Goal: Information Seeking & Learning: Learn about a topic

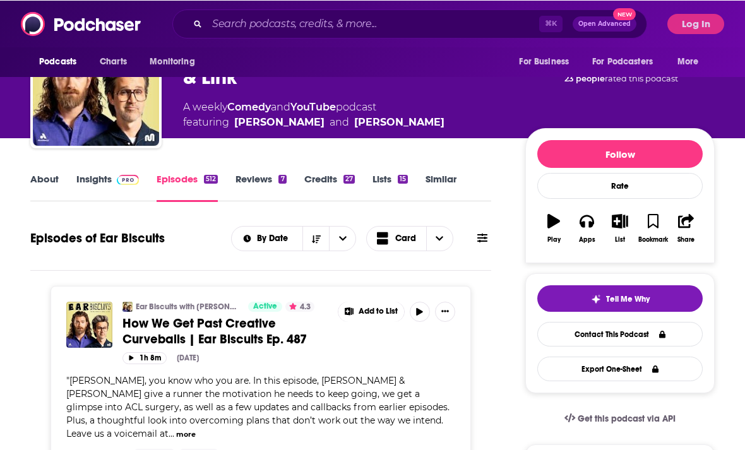
scroll to position [68, 0]
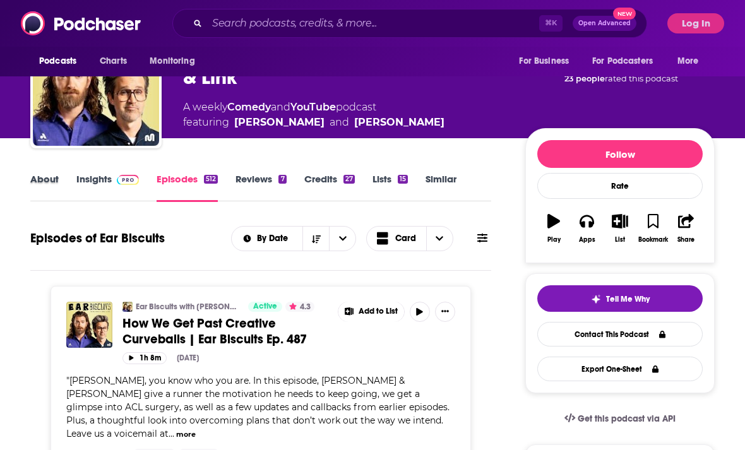
click at [74, 181] on div "About" at bounding box center [53, 187] width 46 height 29
click at [106, 183] on link "Insights" at bounding box center [107, 187] width 63 height 29
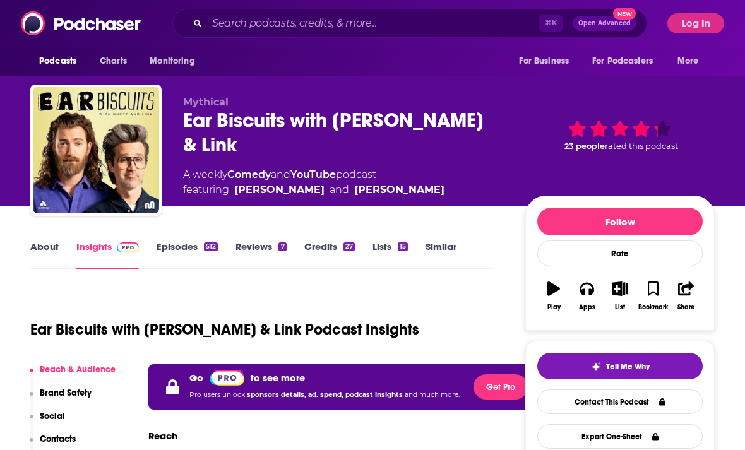
click at [701, 23] on button "Log In" at bounding box center [696, 23] width 57 height 20
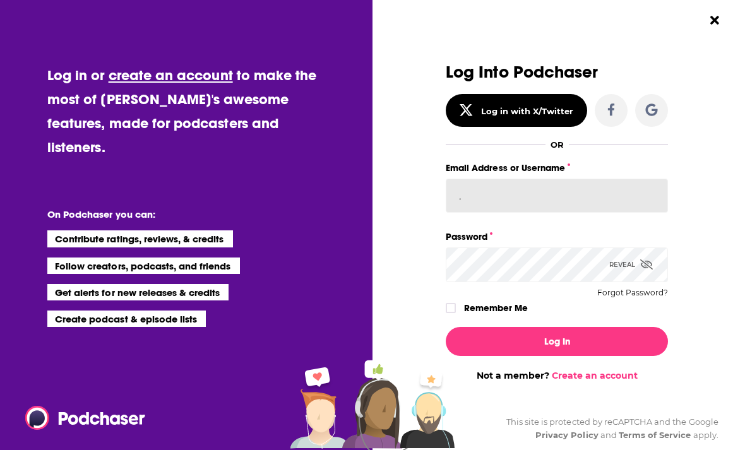
type input "ana@podpromax.com"
click at [557, 342] on button "Log In" at bounding box center [557, 341] width 222 height 29
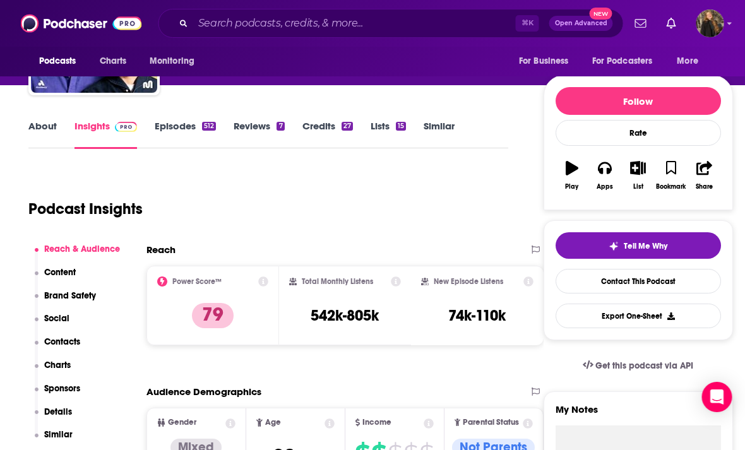
scroll to position [121, 2]
click at [174, 134] on link "Episodes 512" at bounding box center [185, 134] width 61 height 29
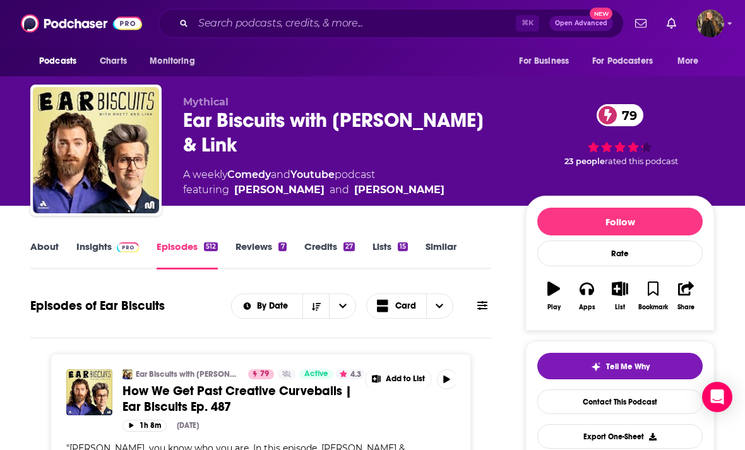
click at [113, 254] on link "Insights" at bounding box center [107, 255] width 63 height 29
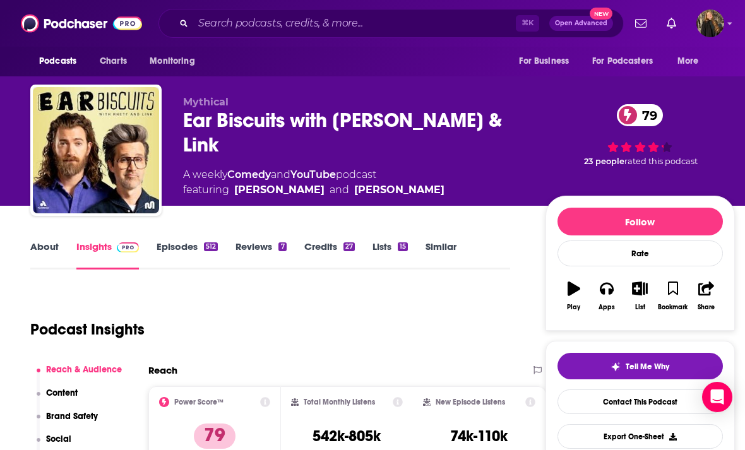
click at [190, 254] on link "Episodes 512" at bounding box center [187, 255] width 61 height 29
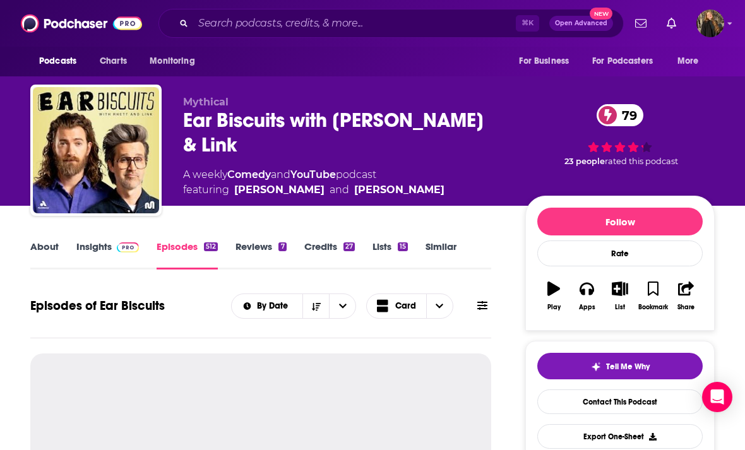
click at [119, 243] on img at bounding box center [128, 248] width 22 height 10
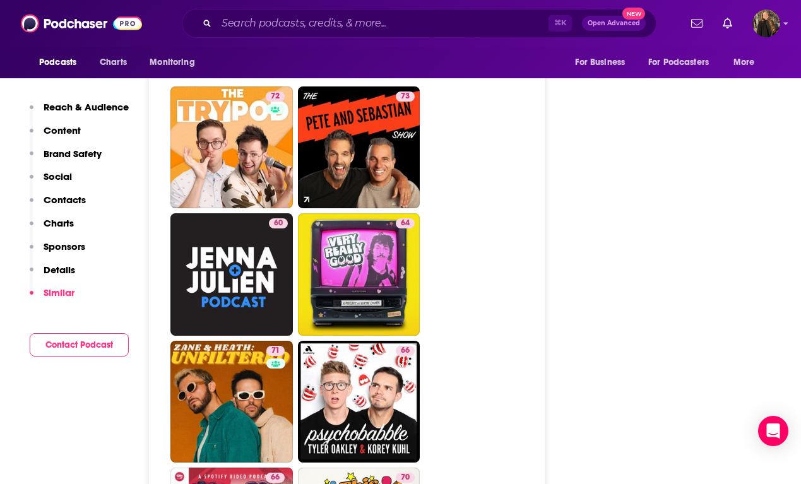
scroll to position [3613, 0]
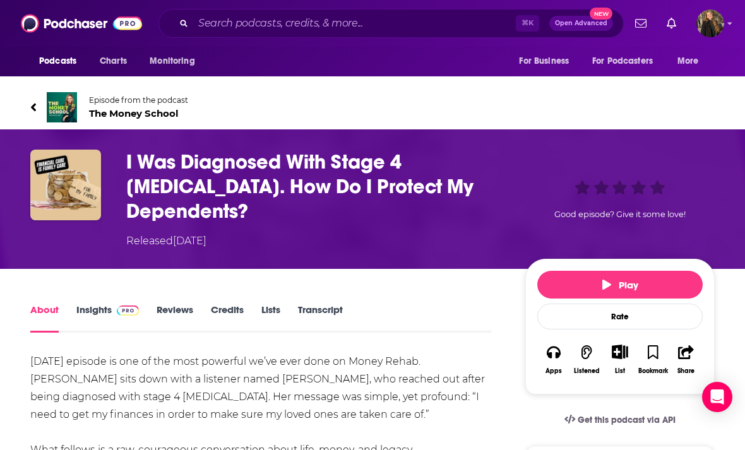
click at [64, 104] on img at bounding box center [62, 107] width 30 height 30
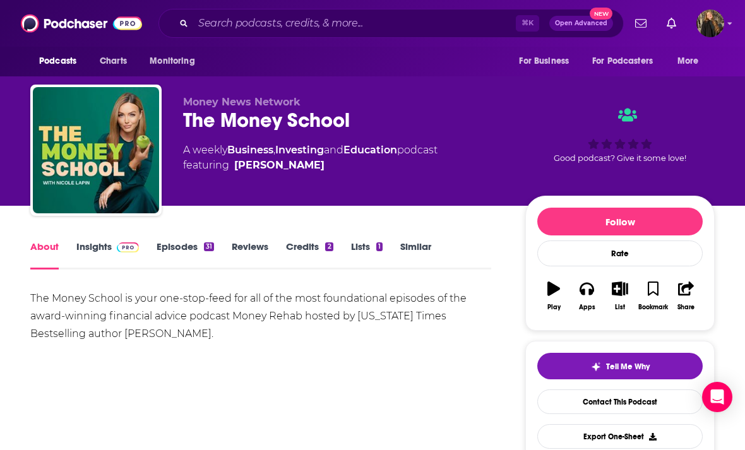
click at [100, 252] on link "Insights" at bounding box center [107, 255] width 63 height 29
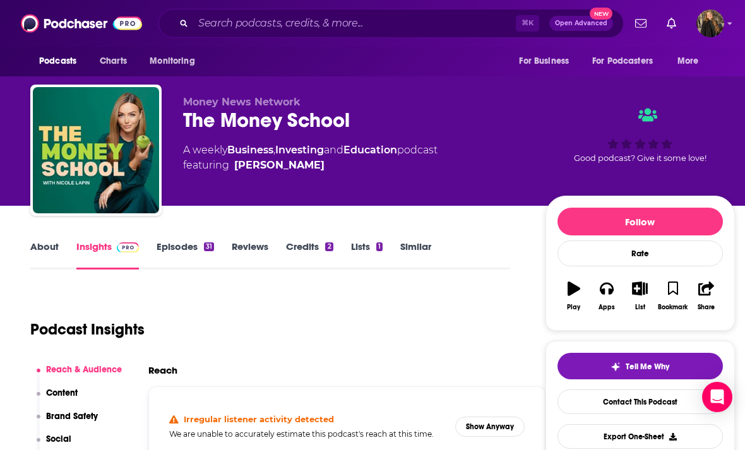
click at [57, 243] on link "About" at bounding box center [44, 255] width 28 height 29
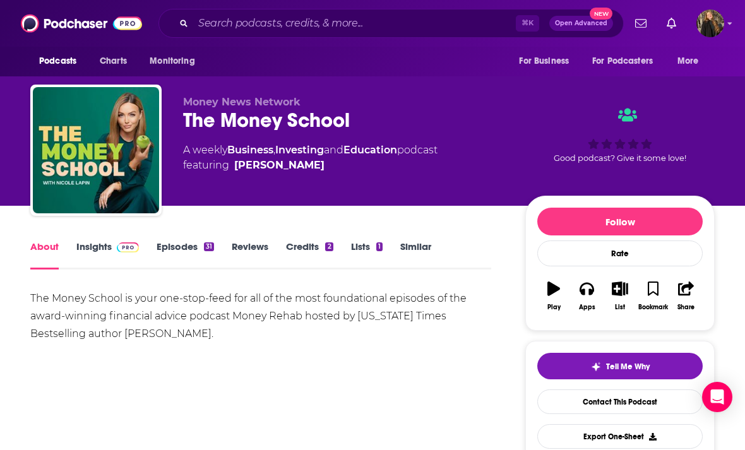
click at [125, 246] on img at bounding box center [128, 248] width 22 height 10
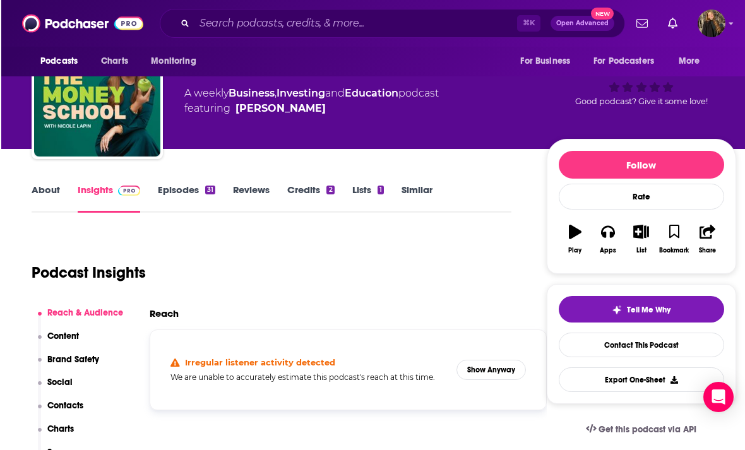
scroll to position [56, 0]
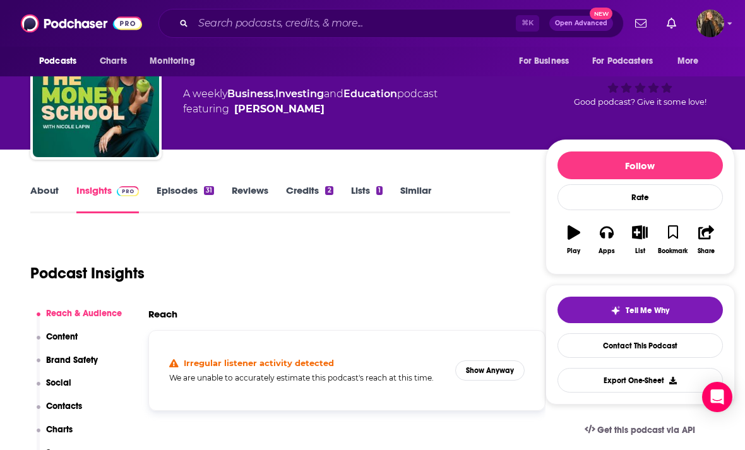
click at [489, 374] on button "Show Anyway" at bounding box center [489, 371] width 69 height 20
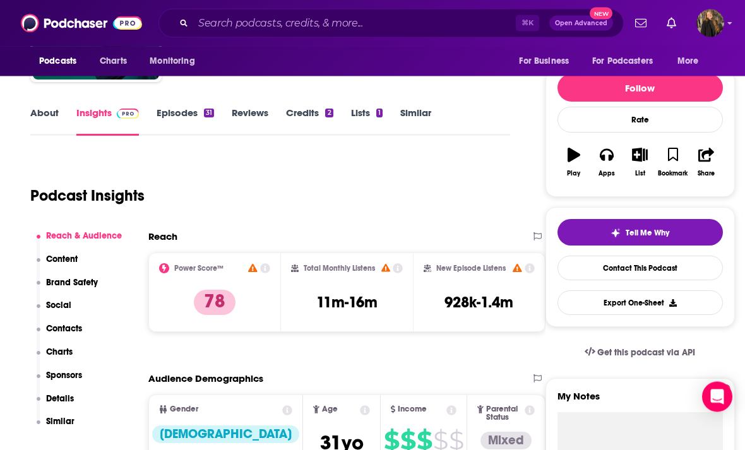
scroll to position [134, 0]
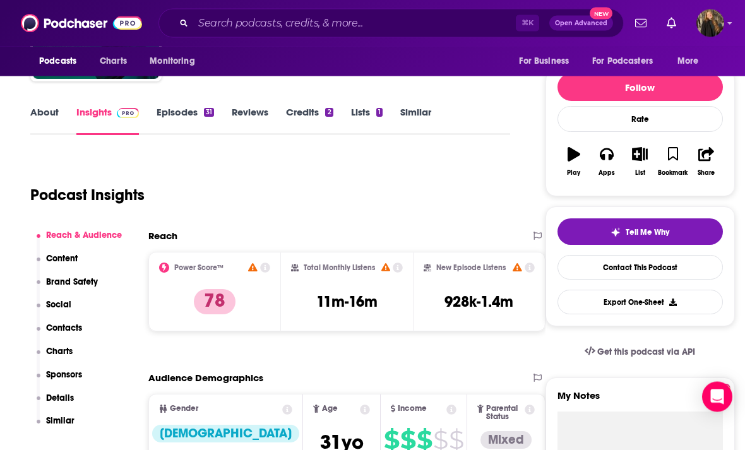
click at [171, 109] on link "Episodes 31" at bounding box center [185, 121] width 57 height 29
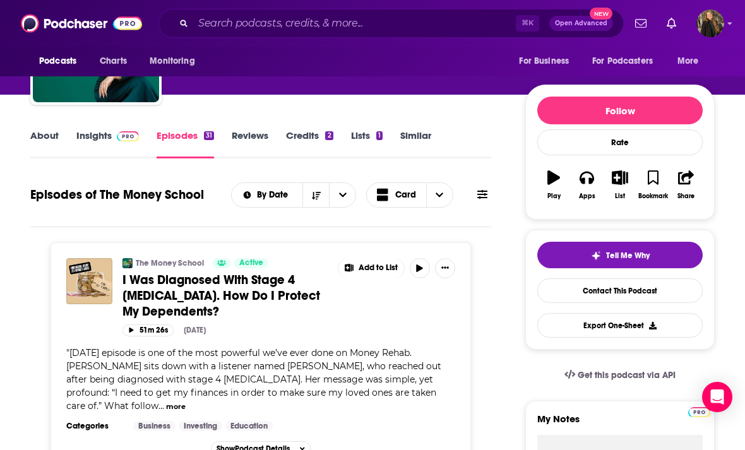
scroll to position [109, 0]
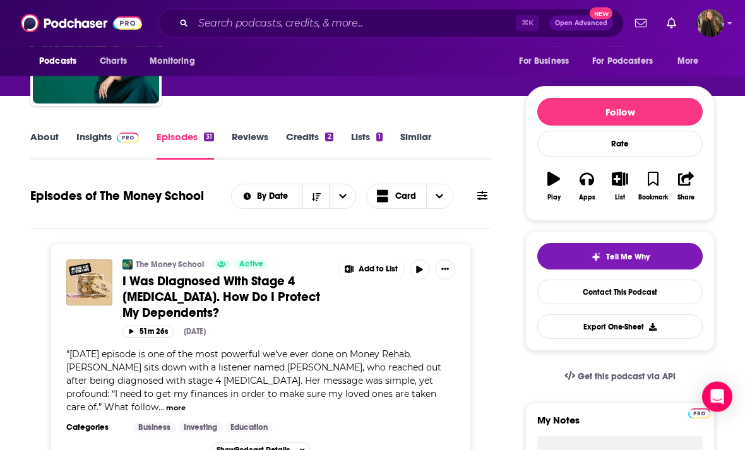
click at [92, 136] on link "Insights" at bounding box center [107, 145] width 63 height 29
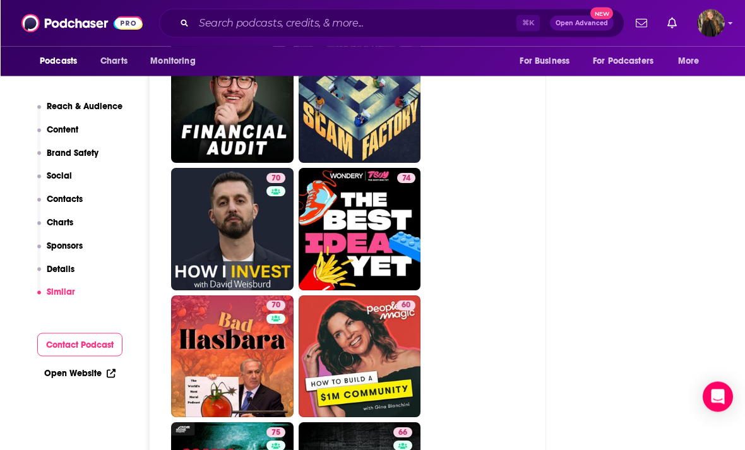
scroll to position [2658, 0]
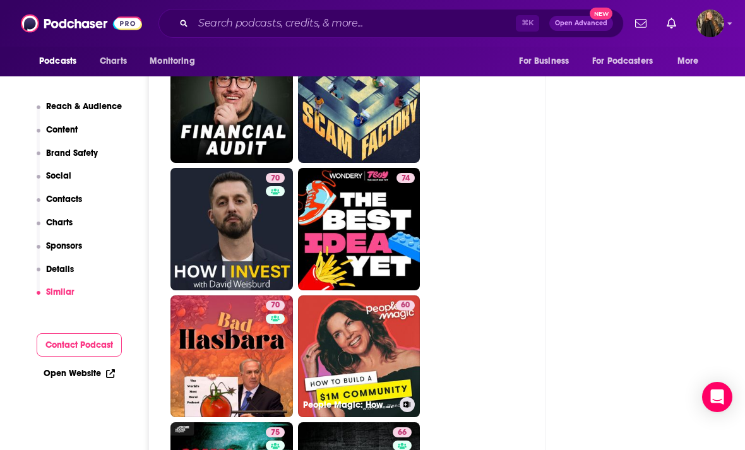
click at [343, 340] on link "60 People Magic: How to Build a $1M Community" at bounding box center [359, 357] width 123 height 123
type input "[URL][DOMAIN_NAME]"
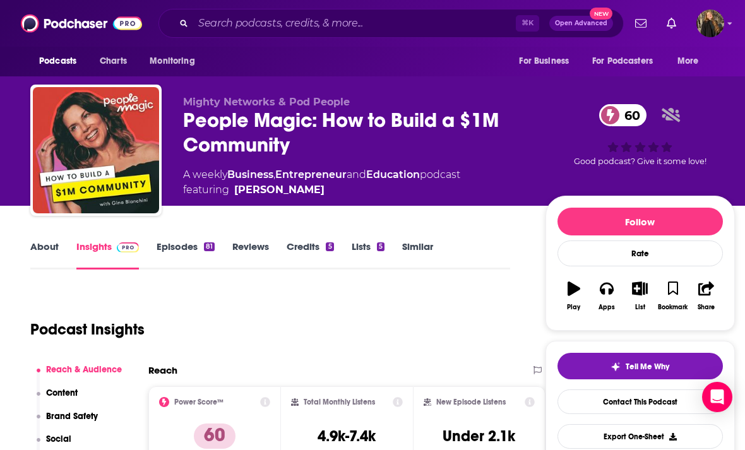
click at [44, 244] on link "About" at bounding box center [44, 255] width 28 height 29
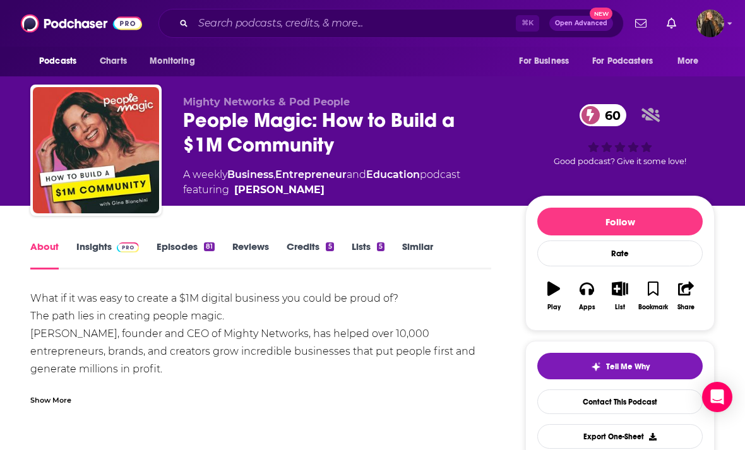
click at [111, 264] on link "Insights" at bounding box center [107, 255] width 63 height 29
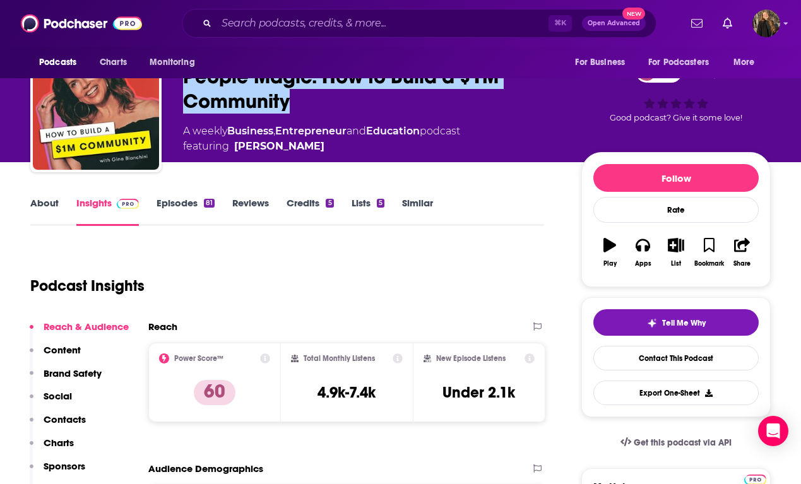
scroll to position [43, 0]
